Goal: Information Seeking & Learning: Check status

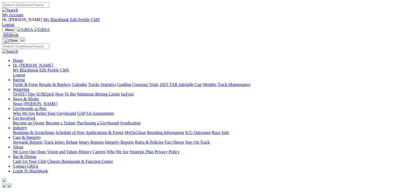
click at [62, 82] on link "Results & Replays" at bounding box center [55, 84] width 32 height 5
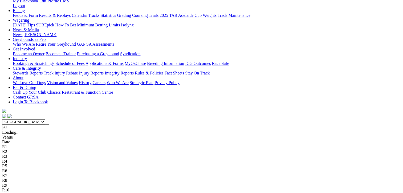
scroll to position [80, 0]
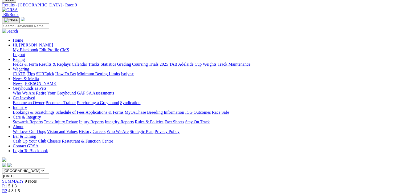
scroll to position [27, 0]
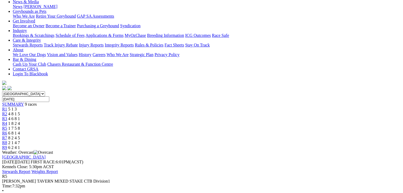
scroll to position [160, 0]
